Goal: Answer question/provide support

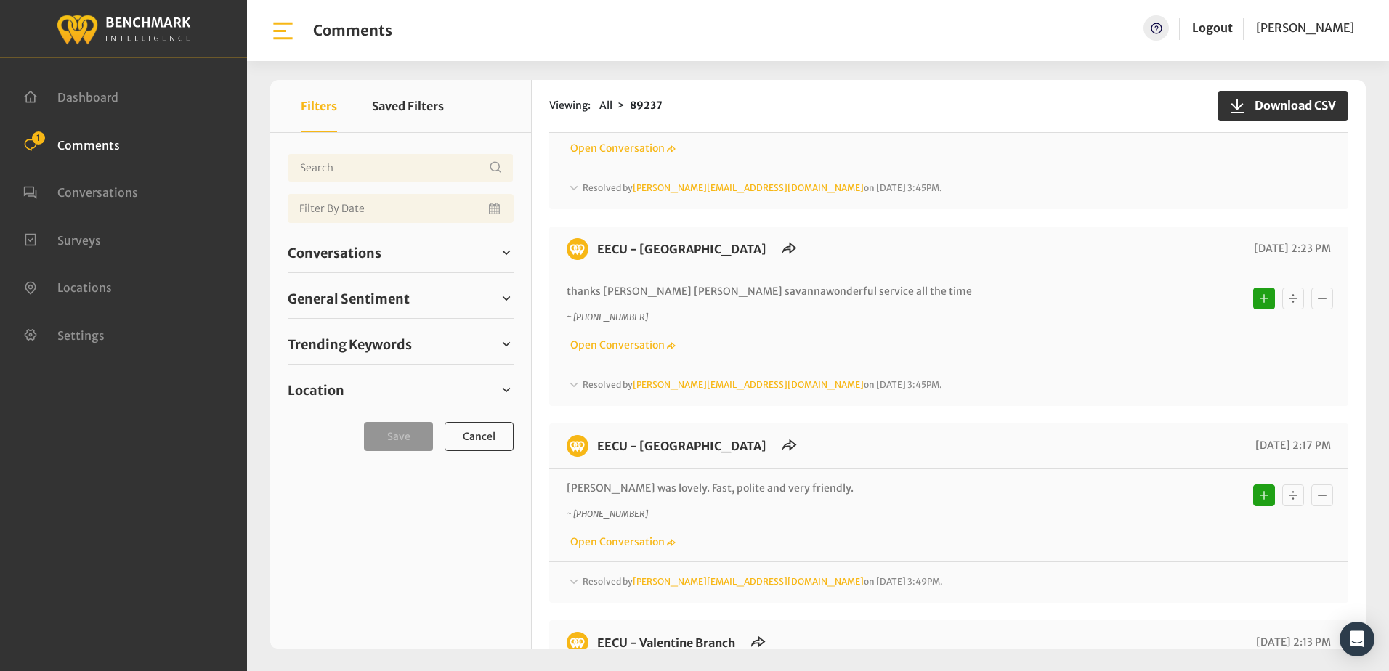
scroll to position [1235, 0]
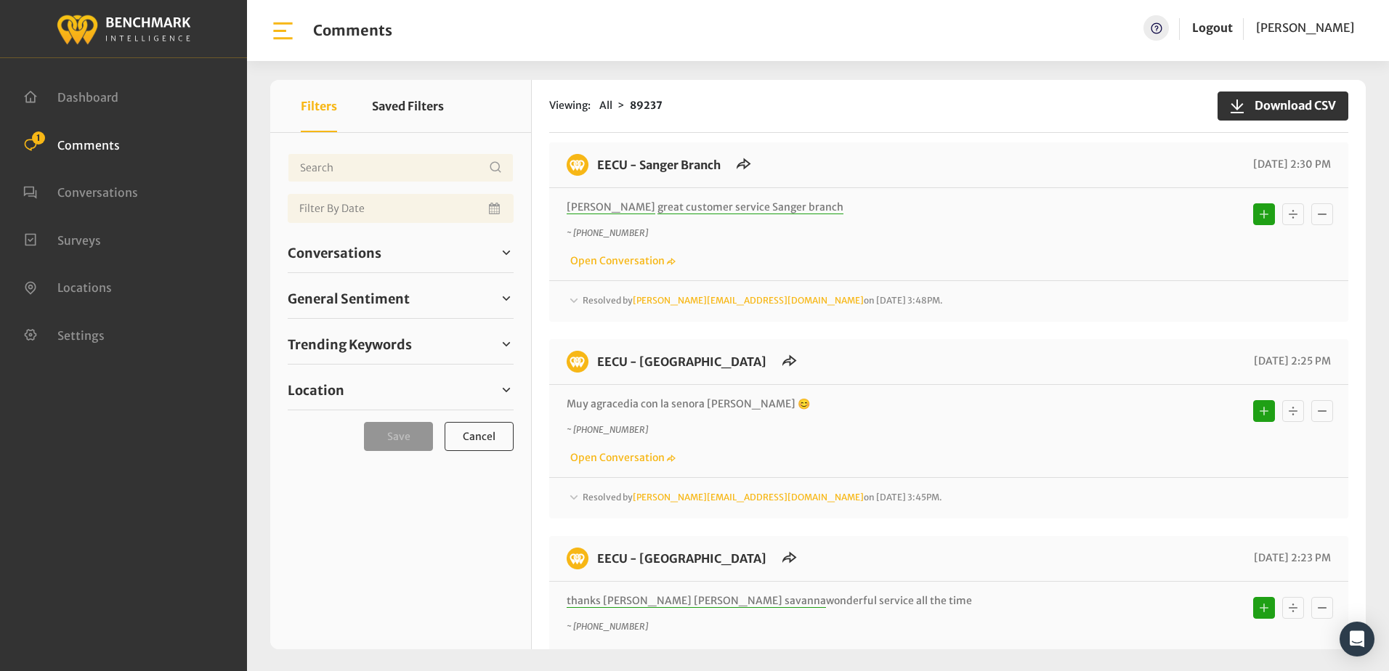
click at [892, 235] on p "~ [PHONE_NUMBER]" at bounding box center [853, 233] width 573 height 13
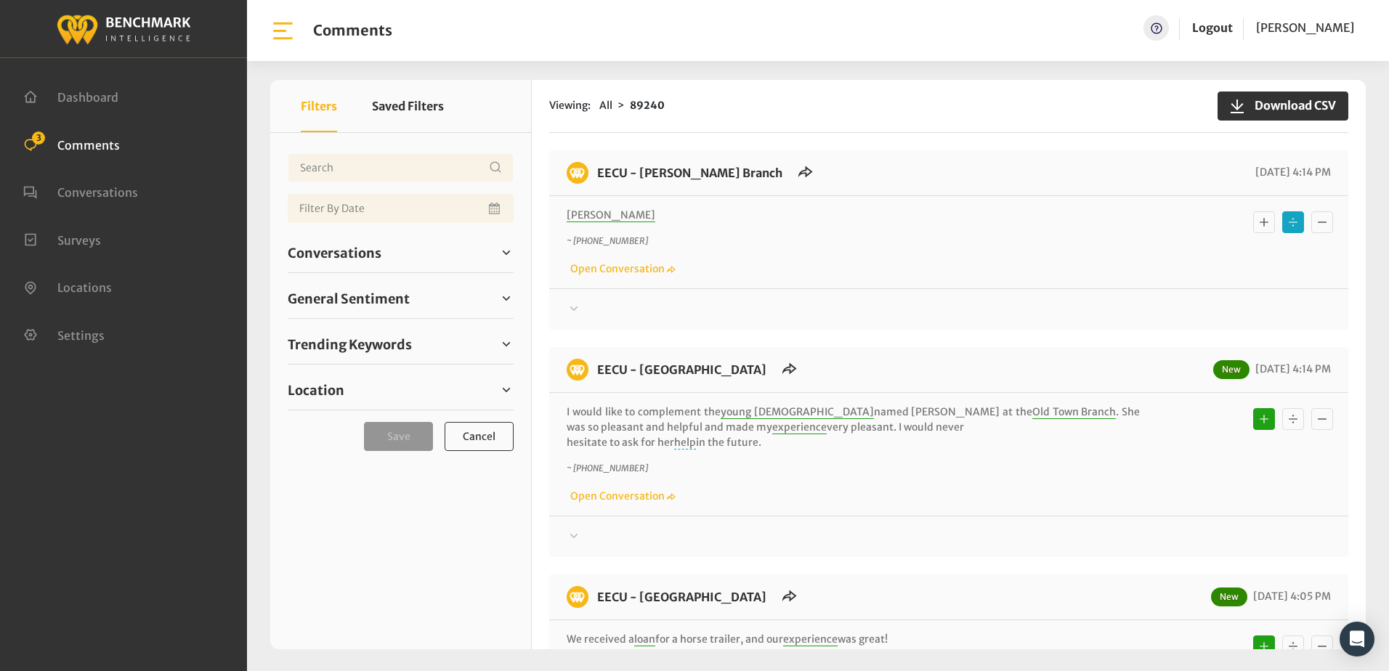
click at [865, 237] on p "~ +15598593331" at bounding box center [853, 241] width 573 height 13
click at [575, 307] on icon at bounding box center [574, 308] width 15 height 17
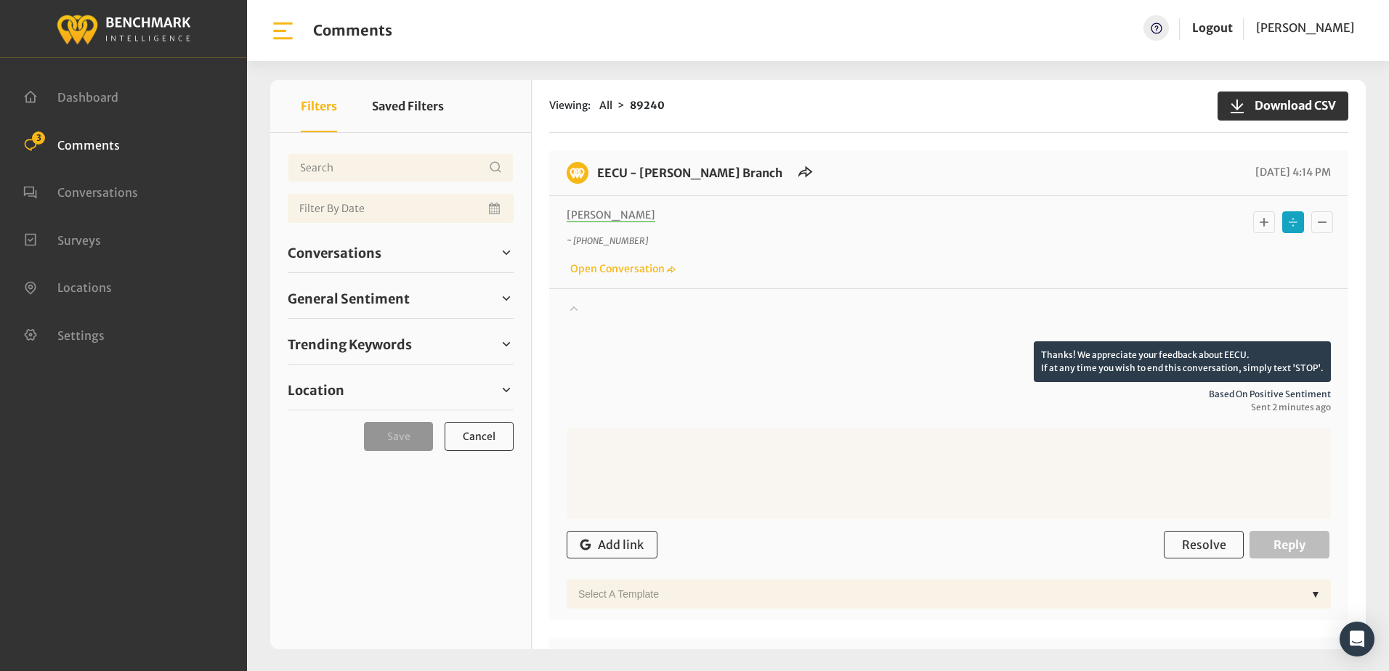
click at [575, 307] on icon at bounding box center [574, 308] width 8 height 5
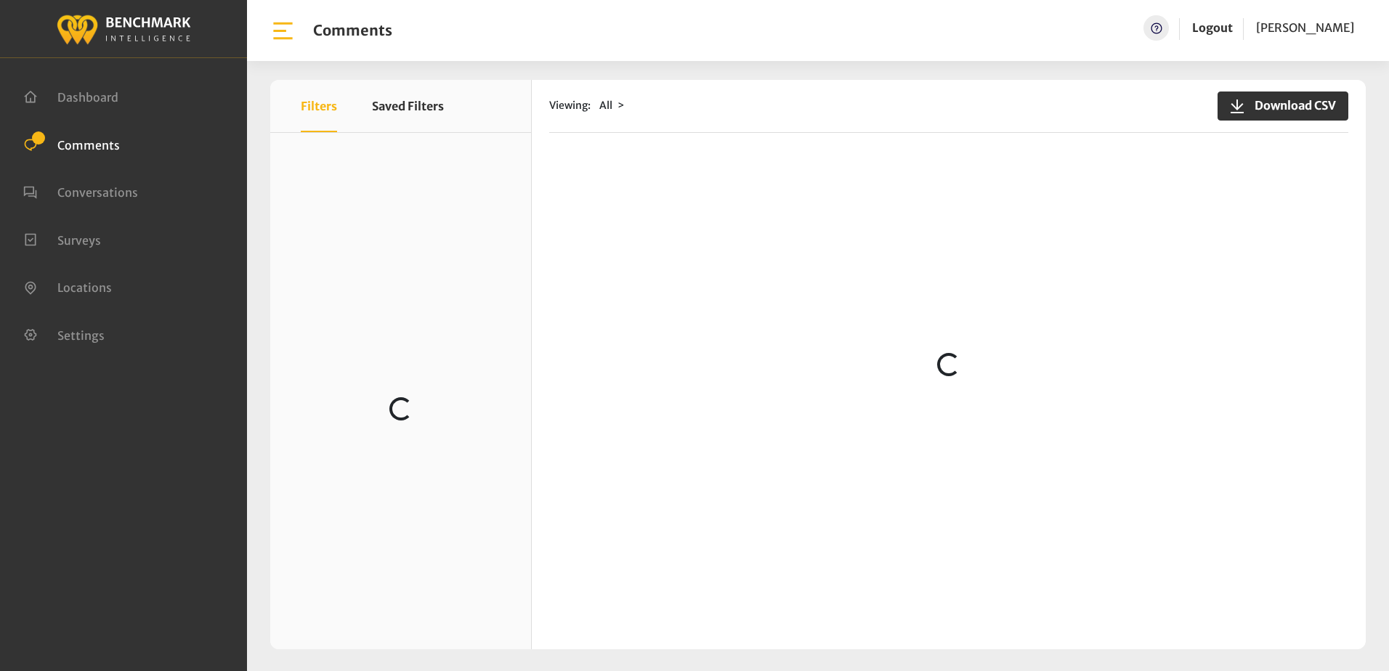
scroll to position [73, 0]
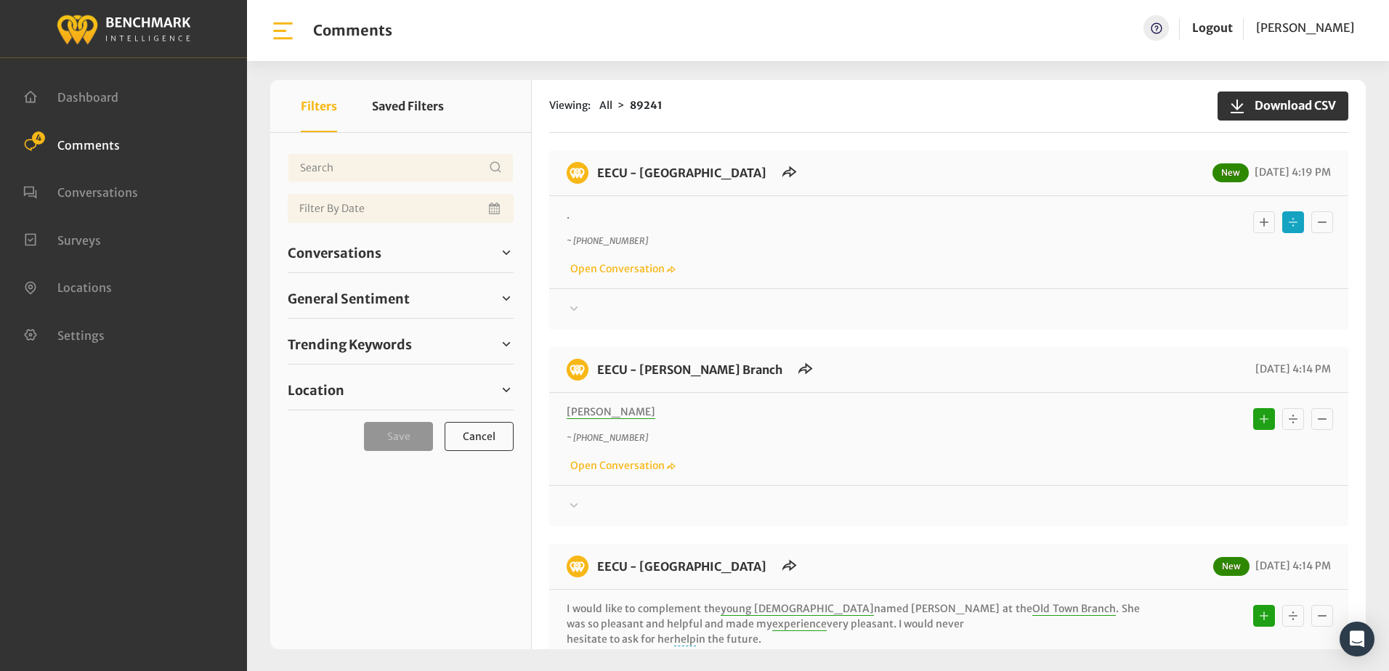
click at [927, 249] on div "~ [PHONE_NUMBER] Open Conversation" at bounding box center [949, 256] width 764 height 42
click at [570, 307] on icon at bounding box center [574, 308] width 15 height 17
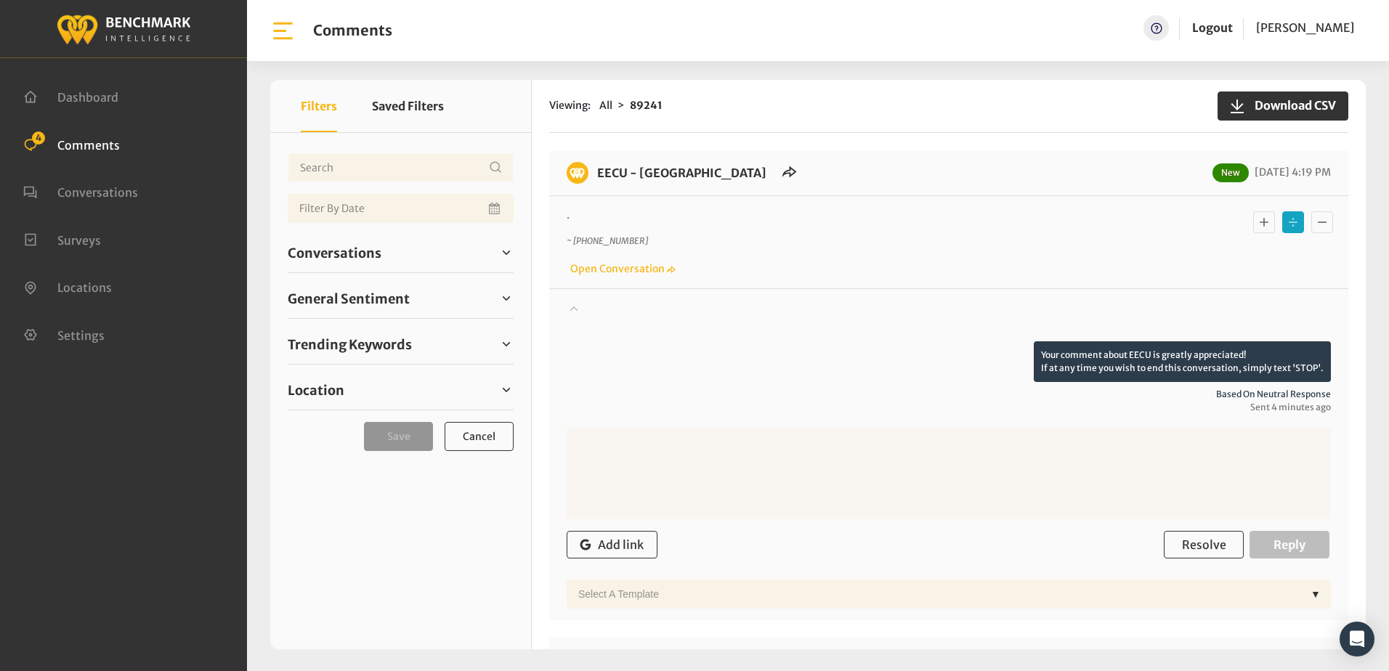
click at [571, 307] on icon at bounding box center [574, 307] width 15 height 17
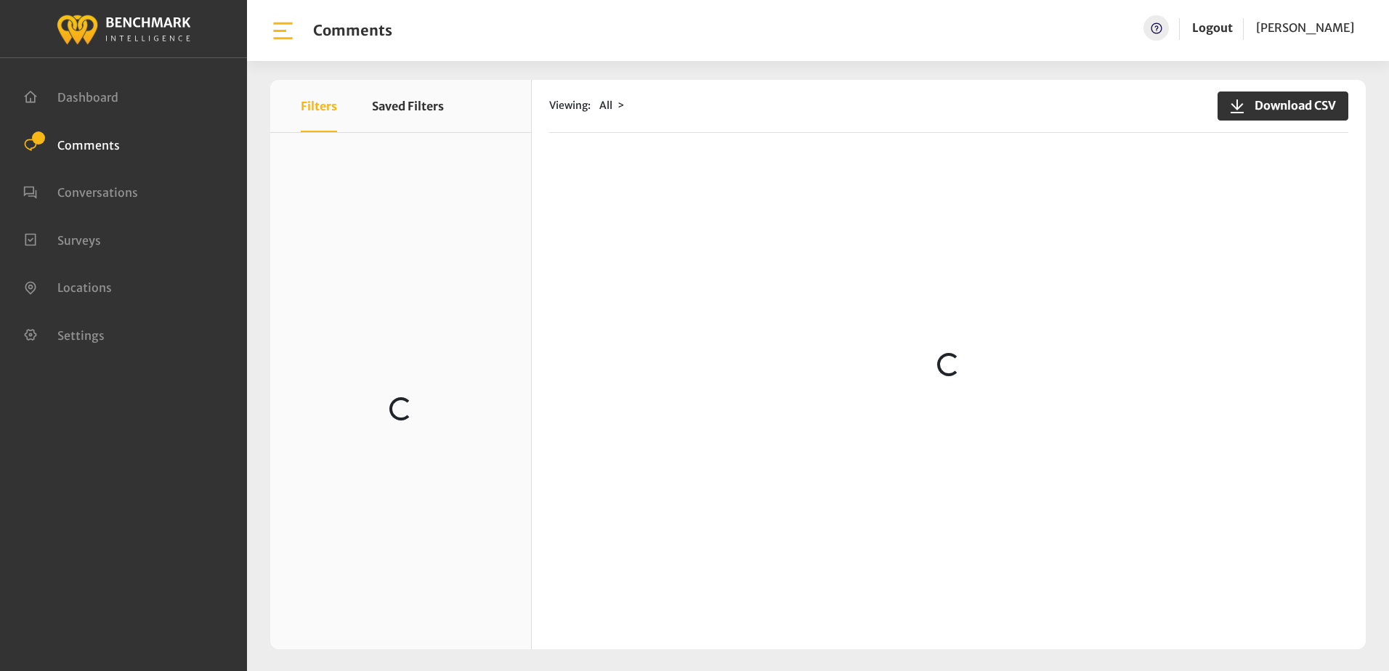
scroll to position [291, 0]
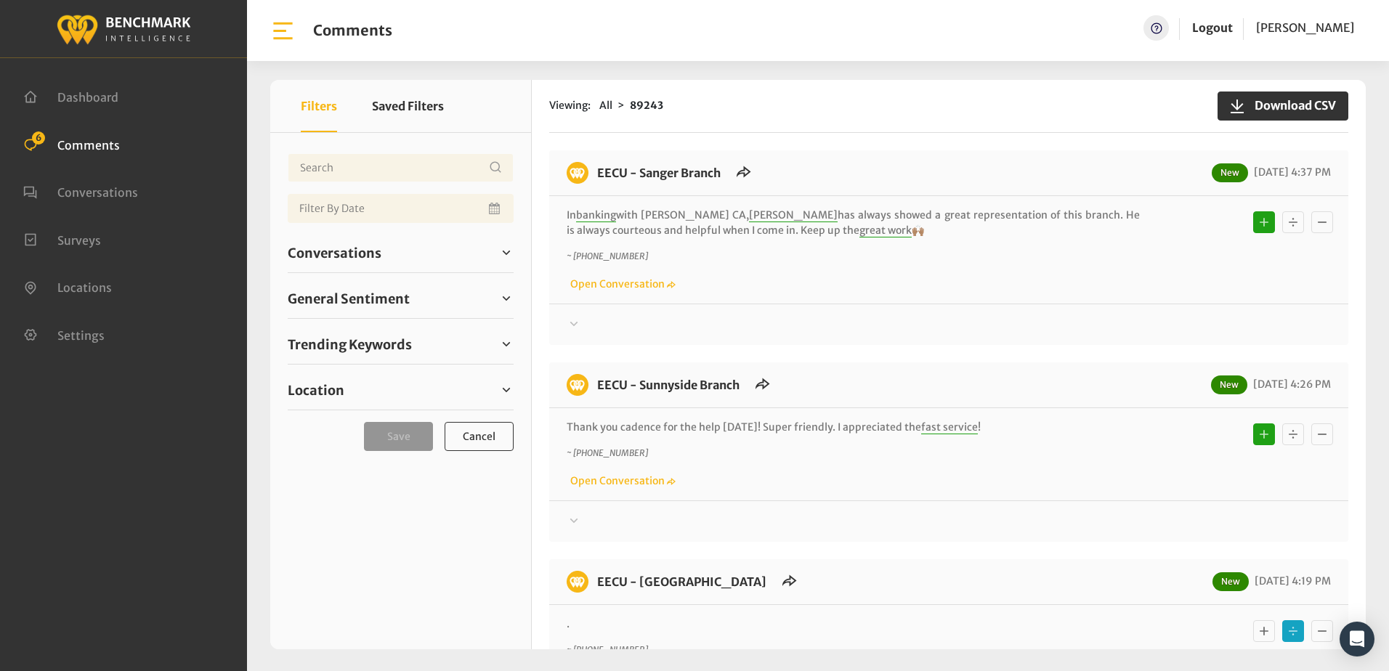
scroll to position [218, 0]
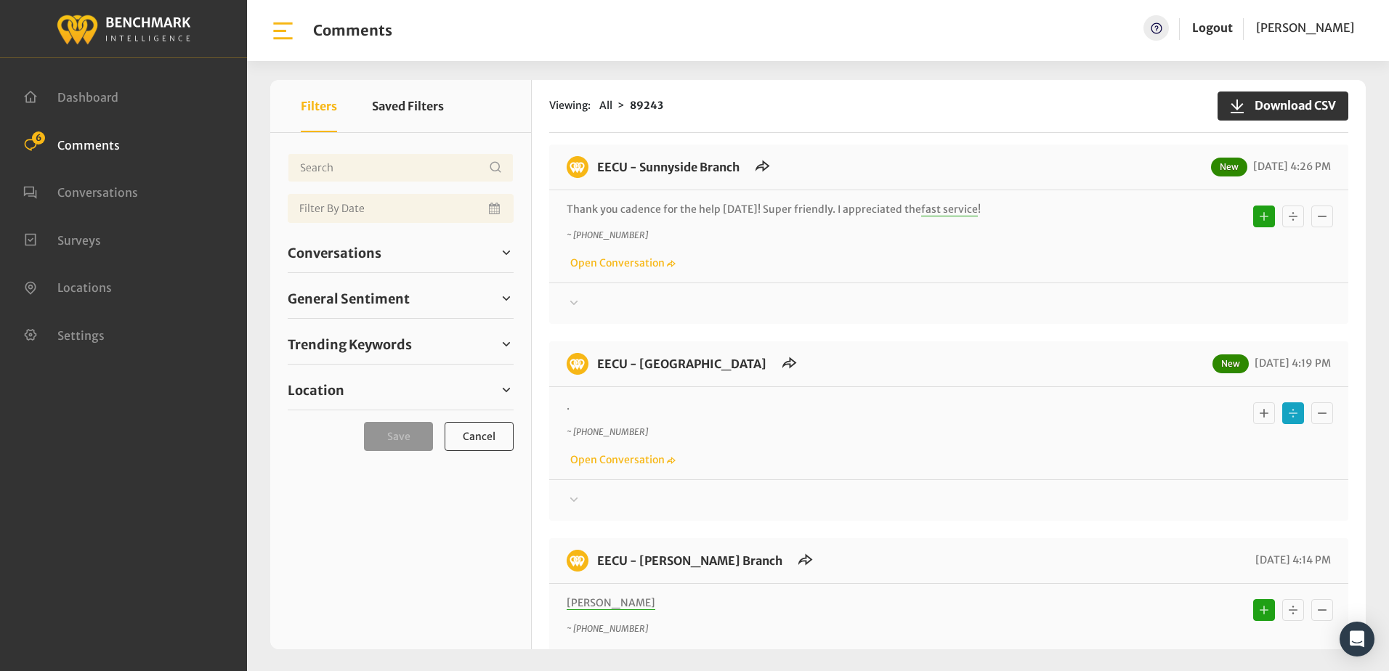
click at [573, 501] on icon at bounding box center [574, 499] width 15 height 17
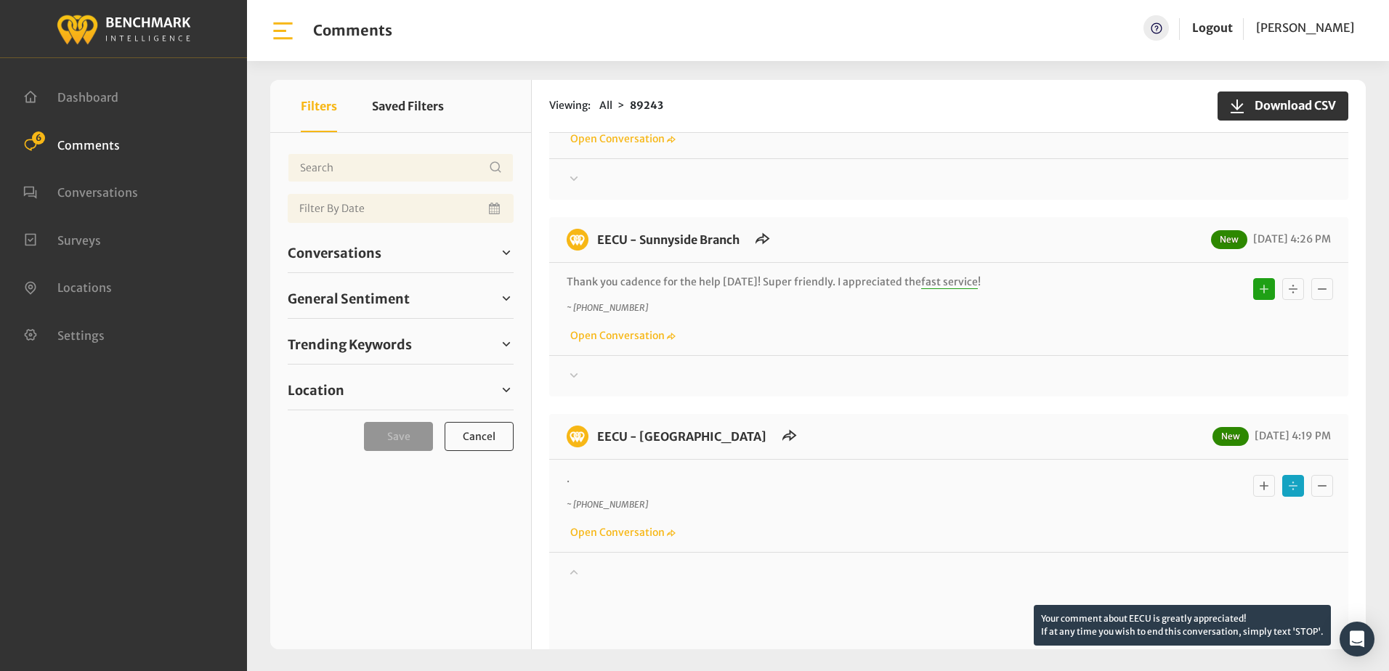
scroll to position [0, 0]
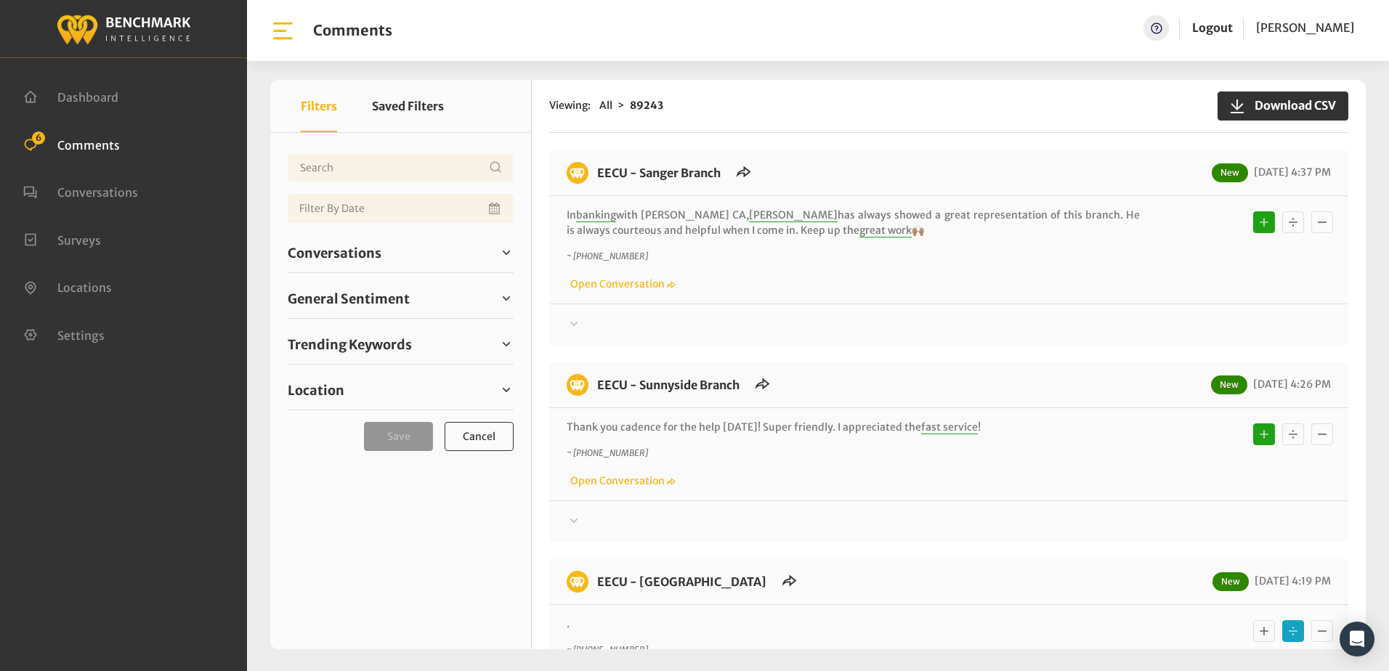
click at [860, 135] on div "Viewing: All 89243 Download CSV EECU - Sanger Branch New 10/07/2025 4:37 PM In …" at bounding box center [949, 365] width 834 height 570
